Goal: Information Seeking & Learning: Find specific page/section

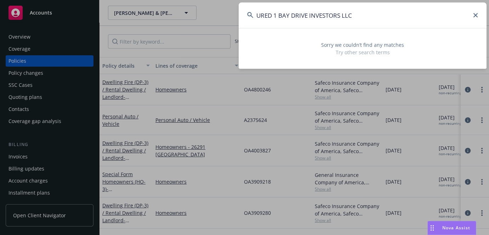
click at [280, 14] on input "URED 1 BAY DRIVE INVESTORS LLC" at bounding box center [362, 14] width 248 height 25
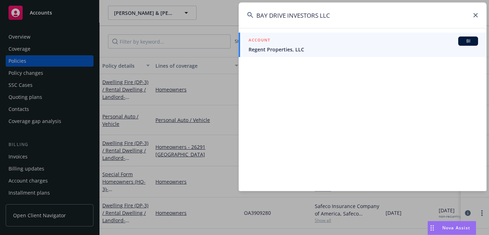
type input "BAY DRIVE INVESTORS LLC"
drag, startPoint x: 362, startPoint y: 21, endPoint x: 118, endPoint y: 16, distance: 244.2
click at [120, 17] on div "BAY DRIVE INVESTORS LLC ACCOUNT BI Regent Properties, LLC" at bounding box center [244, 117] width 489 height 235
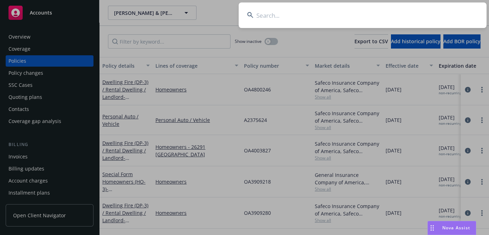
paste input "3041783"
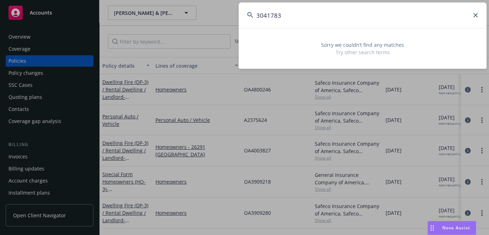
type input "3041783"
drag, startPoint x: 320, startPoint y: 12, endPoint x: 74, endPoint y: 5, distance: 246.0
click at [104, 12] on div "3041783 Sorry we couldn’t find any matches Try other search terms" at bounding box center [244, 117] width 489 height 235
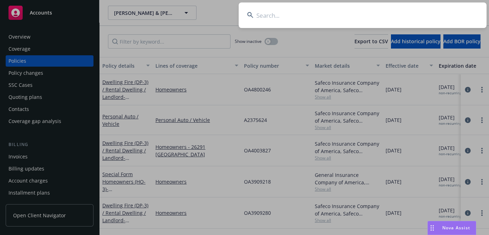
paste input "D98344330"
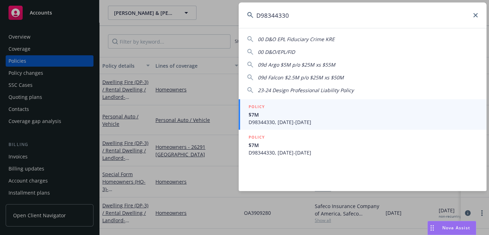
type input "D98344330"
click at [287, 122] on span "D98344330, [DATE]-[DATE]" at bounding box center [362, 121] width 229 height 7
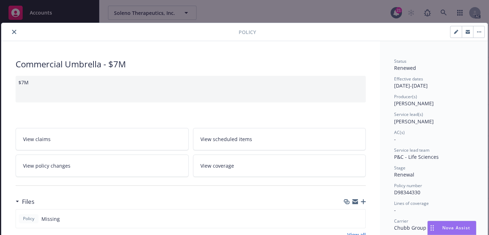
click at [12, 31] on icon "close" at bounding box center [14, 32] width 4 height 4
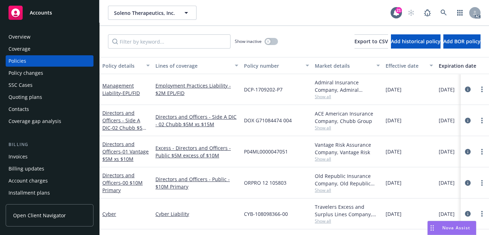
click at [22, 85] on div "SSC Cases" at bounding box center [20, 84] width 24 height 11
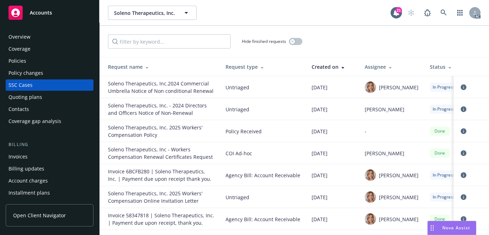
scroll to position [2072, 0]
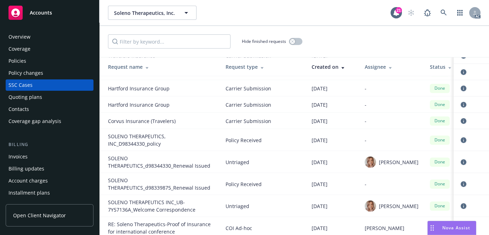
drag, startPoint x: 29, startPoint y: 35, endPoint x: 32, endPoint y: 37, distance: 3.8
click at [29, 35] on div "Overview" at bounding box center [19, 36] width 22 height 11
